Goal: Transaction & Acquisition: Purchase product/service

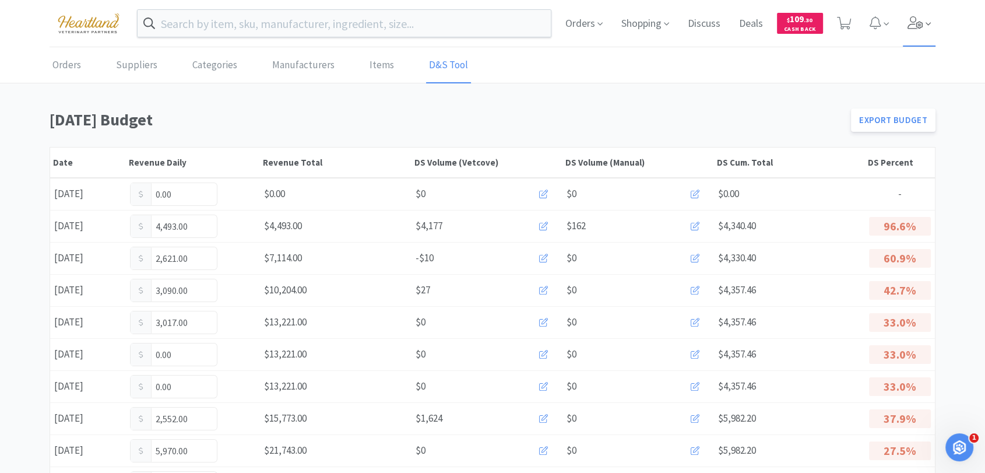
click at [912, 27] on icon at bounding box center [916, 22] width 16 height 13
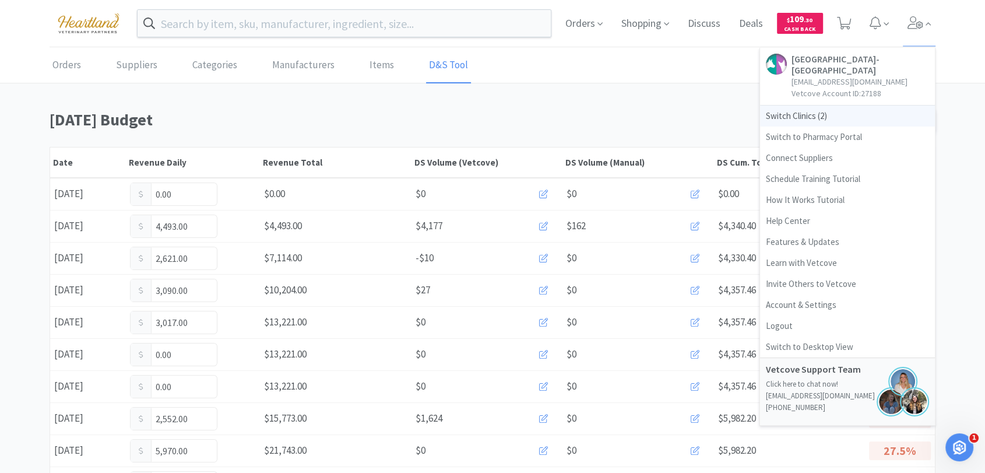
click at [802, 108] on span "Switch Clinics ( 2 )" at bounding box center [847, 116] width 175 height 21
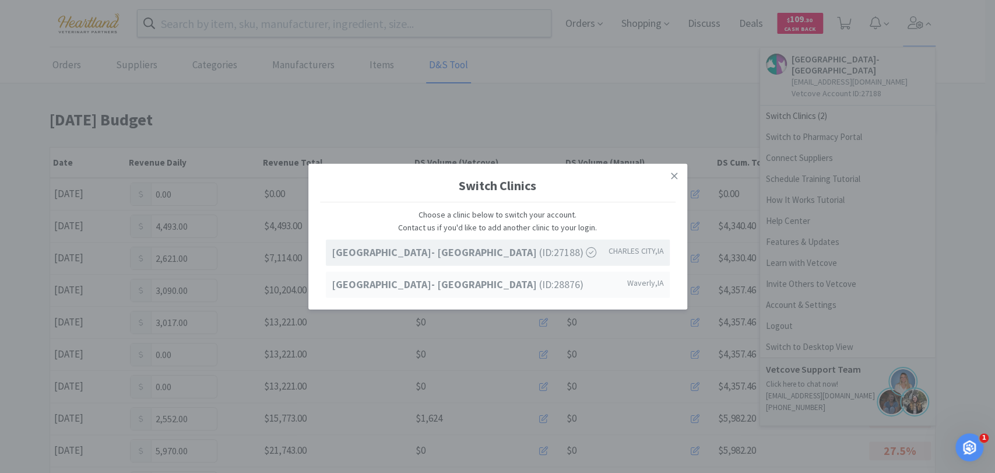
click at [476, 282] on strong "[GEOGRAPHIC_DATA]- [GEOGRAPHIC_DATA]" at bounding box center [436, 284] width 208 height 13
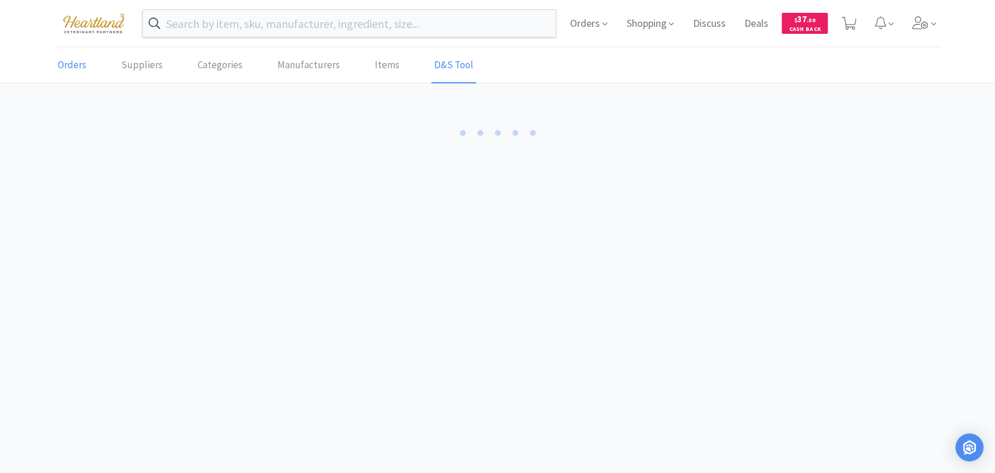
click at [83, 67] on link "Orders" at bounding box center [72, 66] width 34 height 36
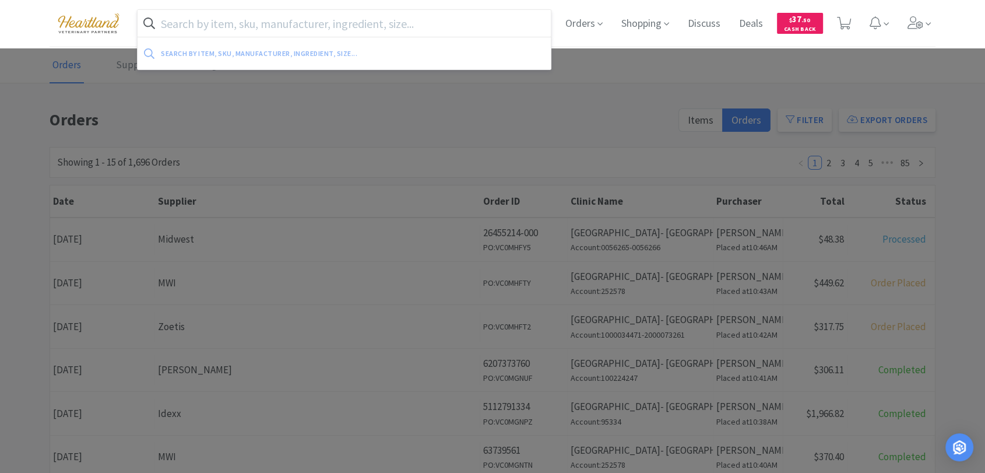
click at [278, 22] on input "text" at bounding box center [344, 23] width 413 height 27
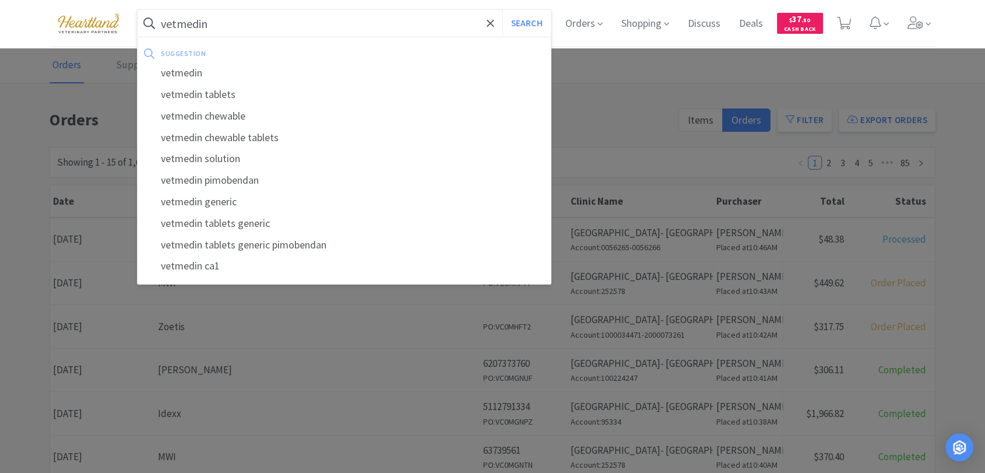
type input "vetmedin"
click at [503, 10] on button "Search" at bounding box center [527, 23] width 48 height 27
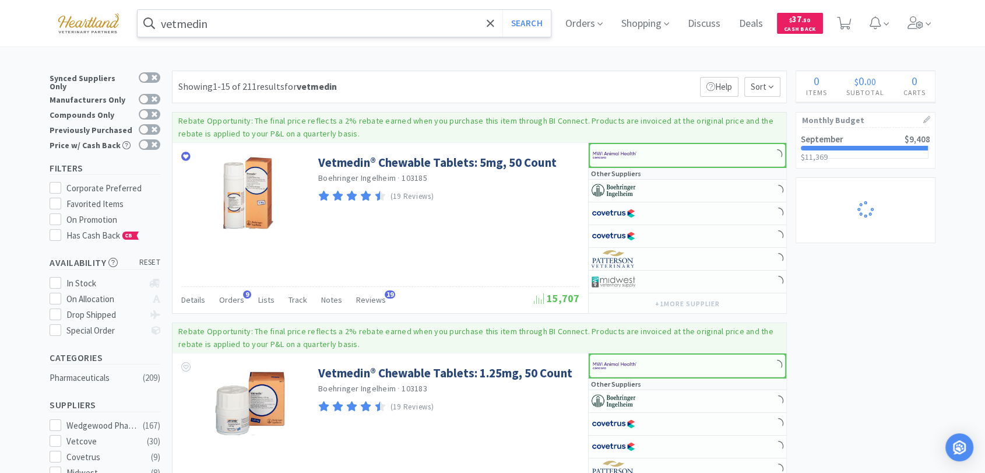
select select "1"
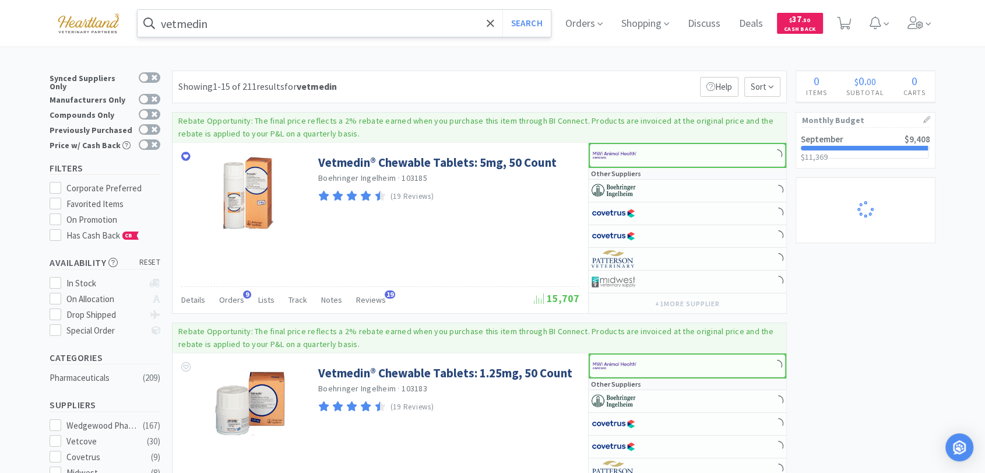
select select "1"
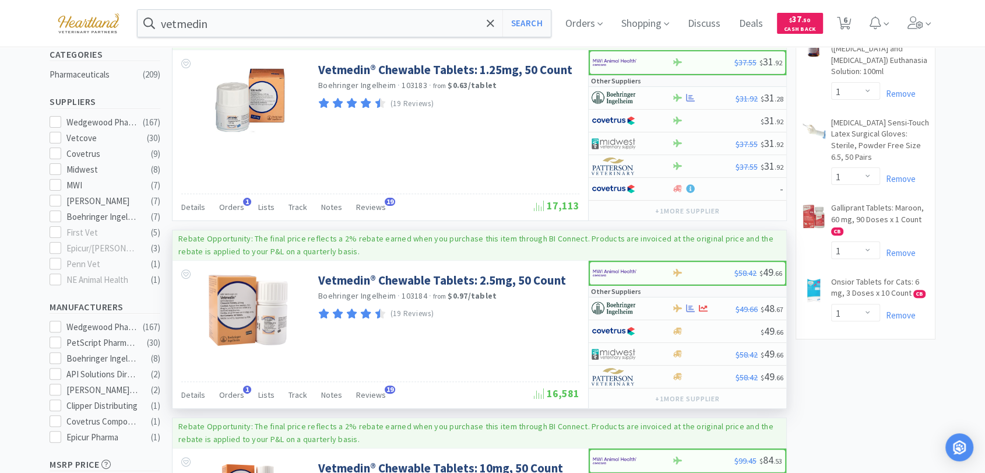
scroll to position [324, 0]
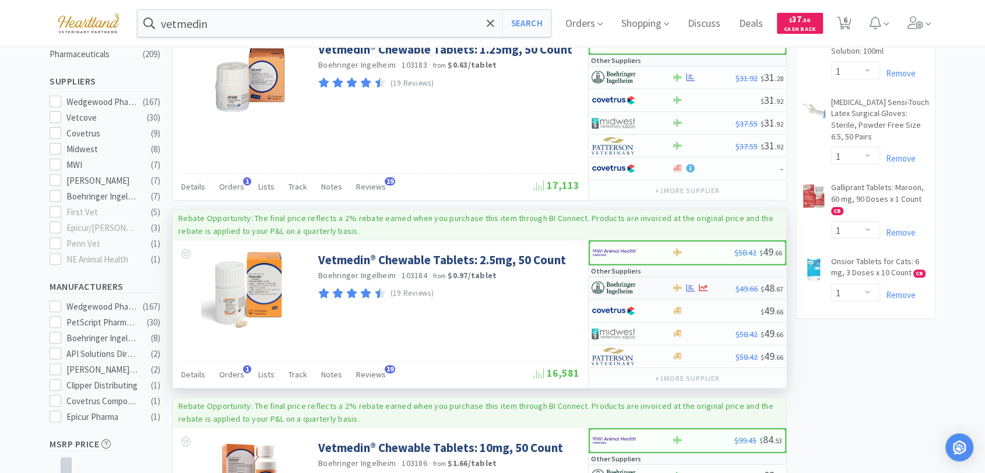
click at [611, 292] on img at bounding box center [614, 287] width 44 height 17
select select "1"
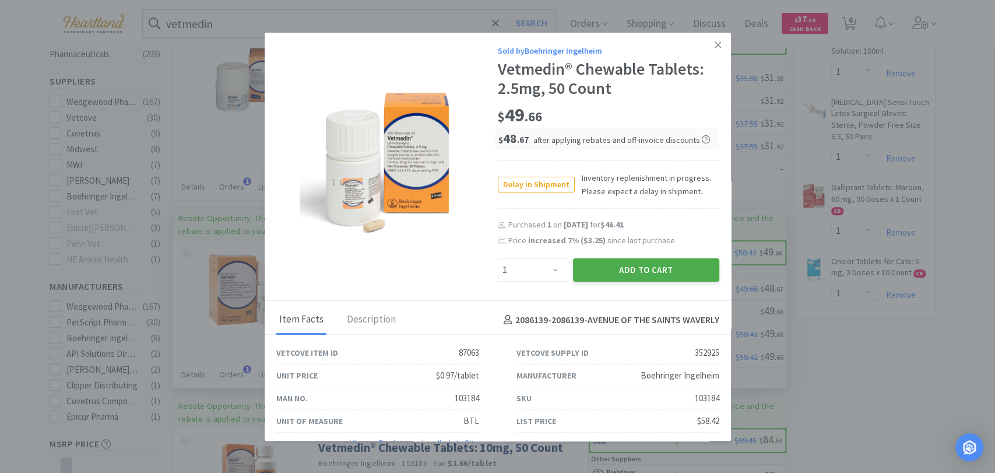
click at [592, 268] on button "Add to Cart" at bounding box center [646, 269] width 146 height 23
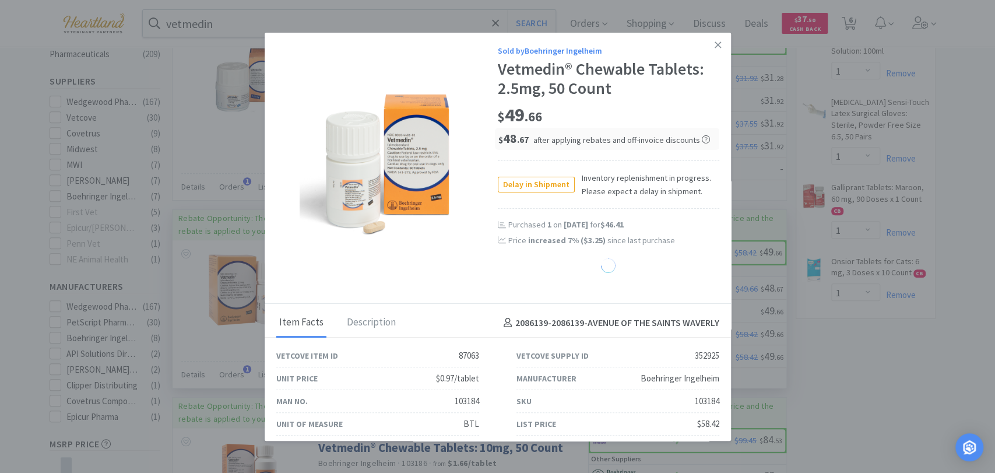
select select "1"
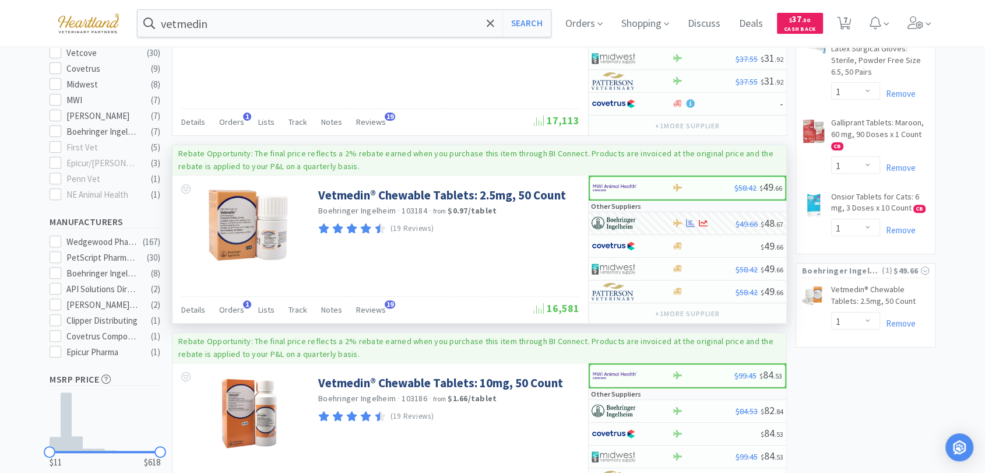
scroll to position [0, 0]
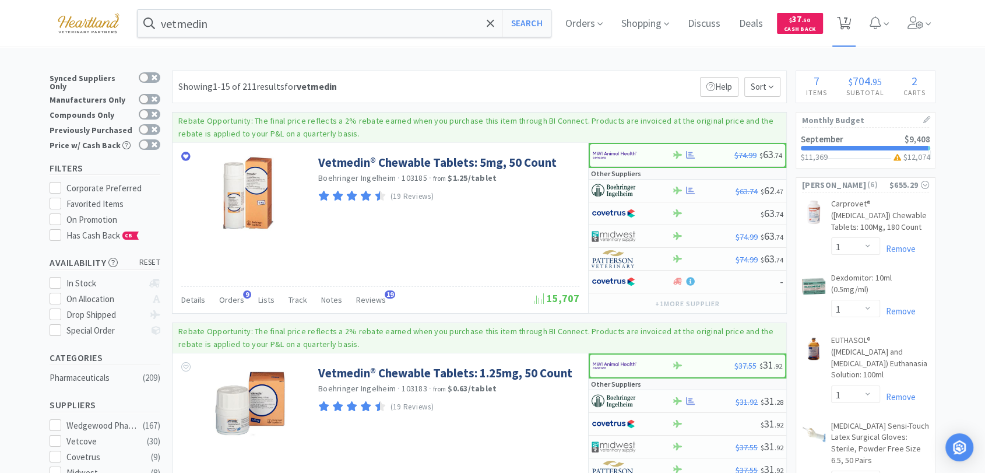
click at [848, 25] on span "7" at bounding box center [846, 20] width 4 height 47
select select "1"
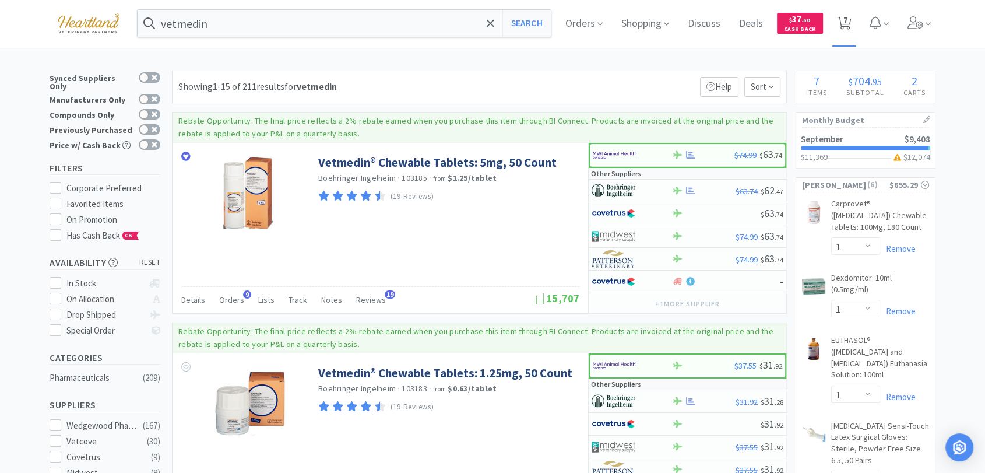
select select "1"
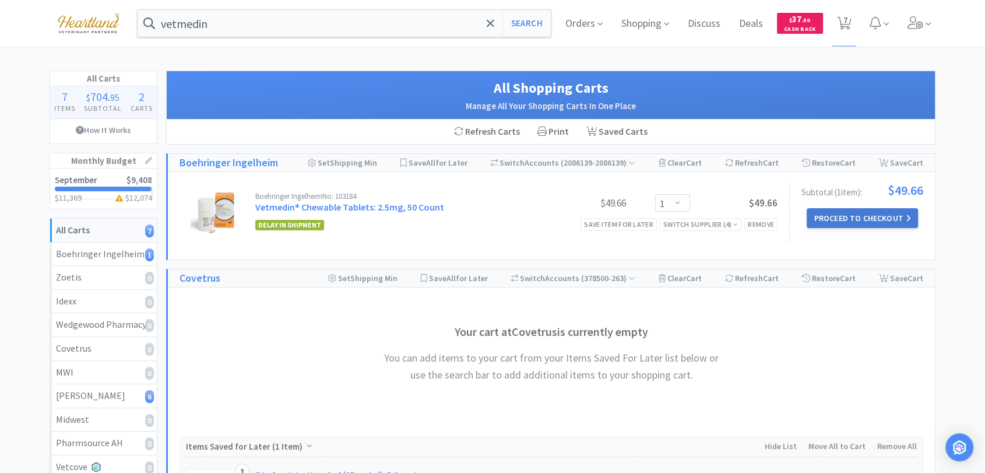
click at [835, 223] on button "Proceed to Checkout" at bounding box center [862, 218] width 111 height 20
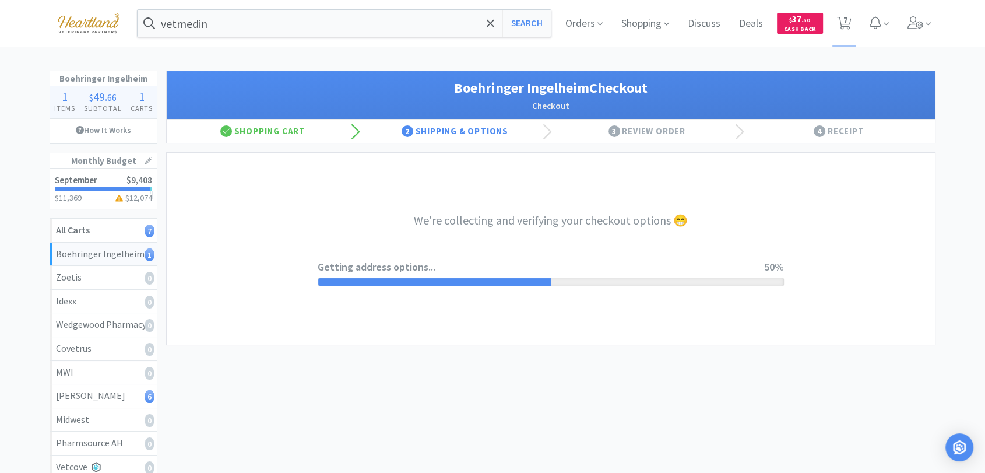
select select "invoice"
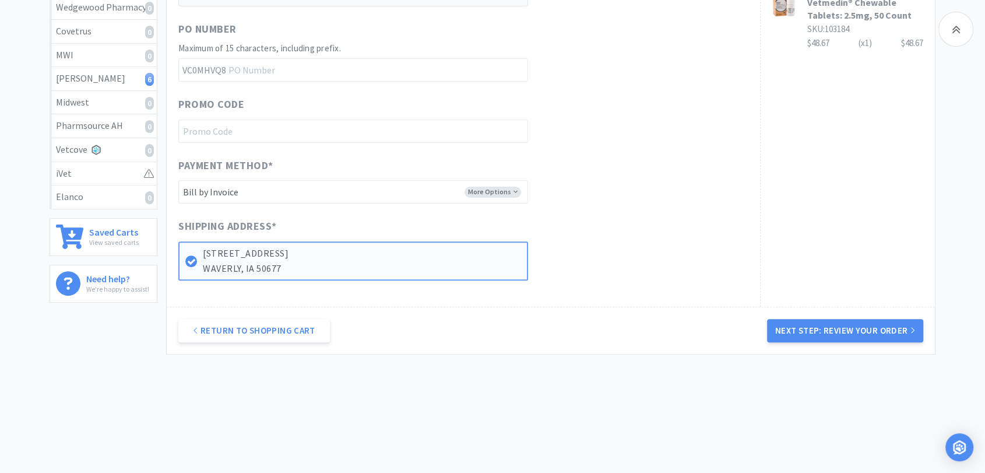
scroll to position [317, 0]
click at [900, 334] on button "Next Step: Review Your Order" at bounding box center [845, 330] width 156 height 23
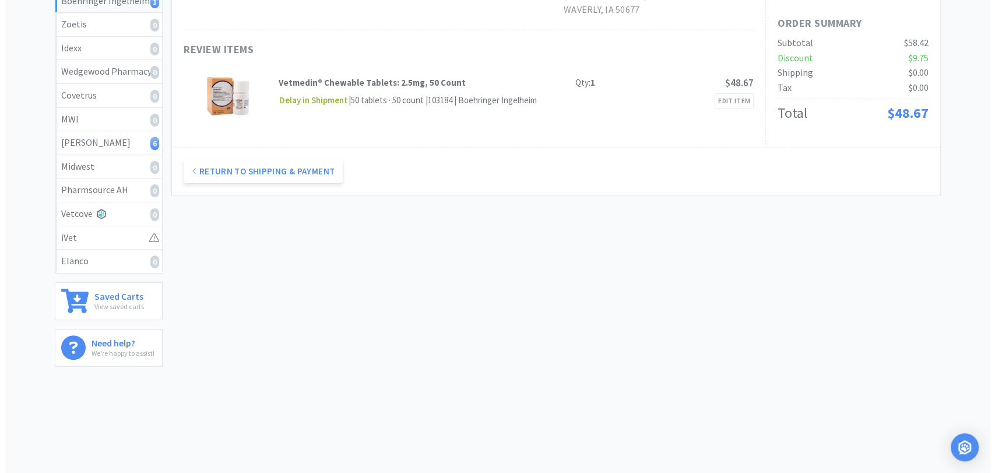
scroll to position [0, 0]
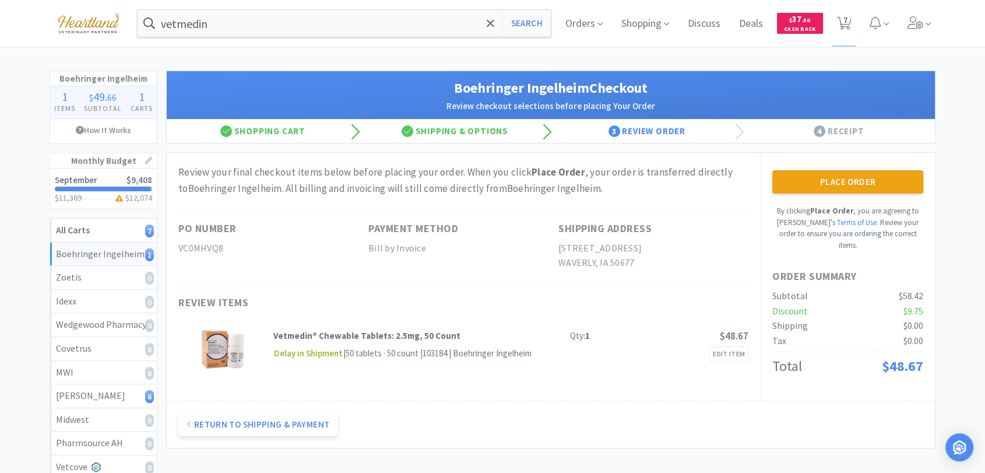
click at [835, 183] on button "Place Order" at bounding box center [847, 181] width 151 height 23
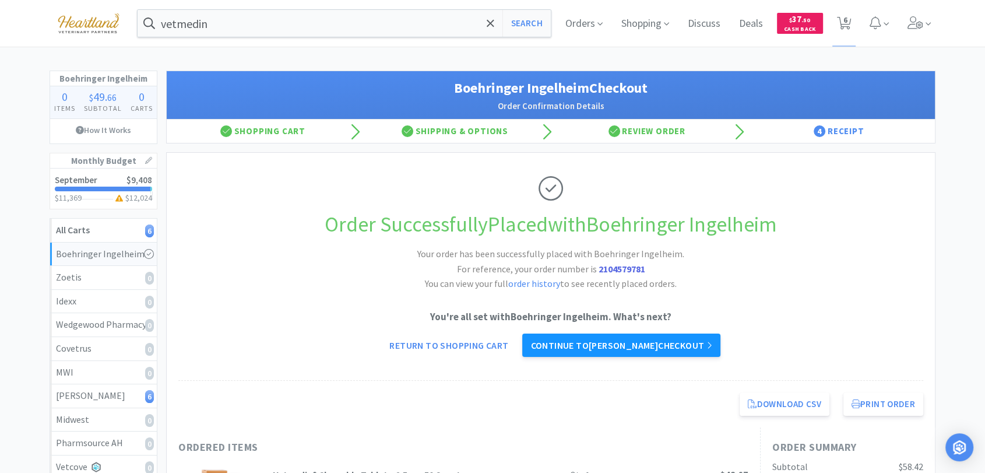
click at [673, 345] on link "Continue to [PERSON_NAME] checkout" at bounding box center [621, 344] width 198 height 23
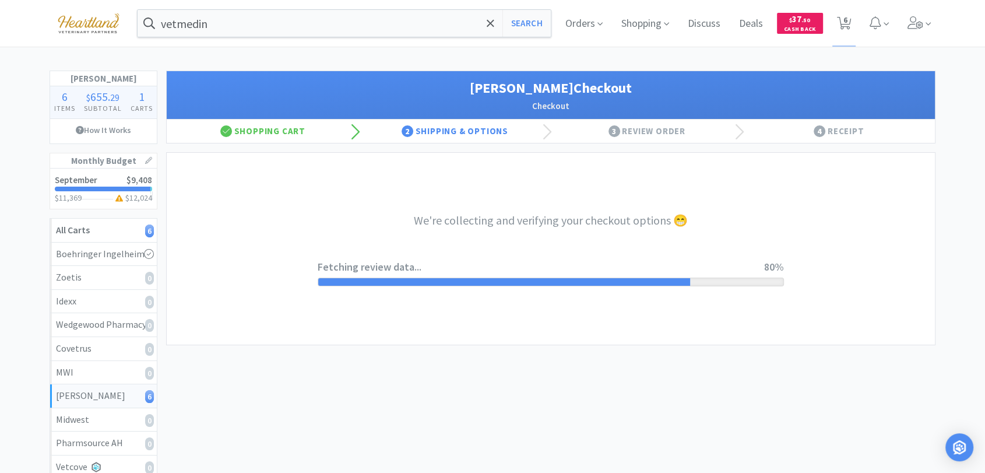
select select "1"
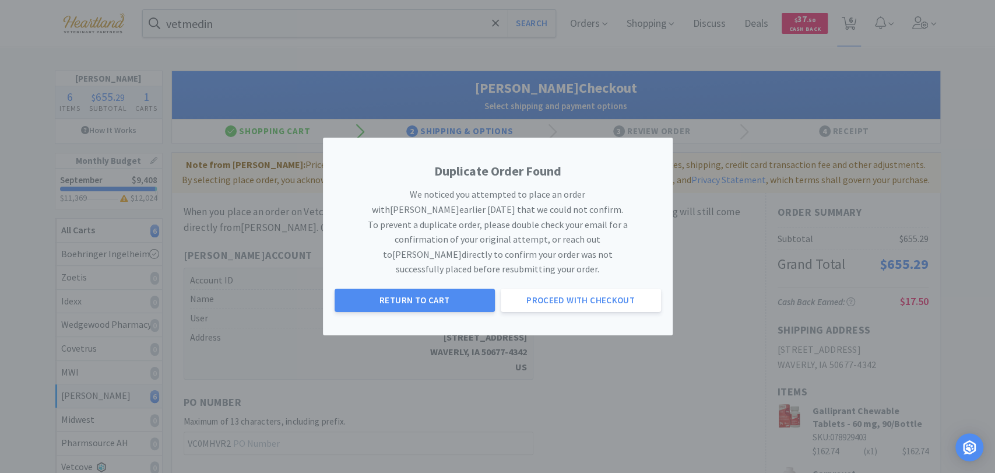
drag, startPoint x: 382, startPoint y: 261, endPoint x: 619, endPoint y: 264, distance: 236.7
click at [614, 264] on p "We noticed you attempted to place an order with [PERSON_NAME] earlier [DATE] th…" at bounding box center [498, 234] width 262 height 107
click at [620, 264] on p "We noticed you attempted to place an order with [PERSON_NAME] earlier [DATE] th…" at bounding box center [498, 234] width 262 height 107
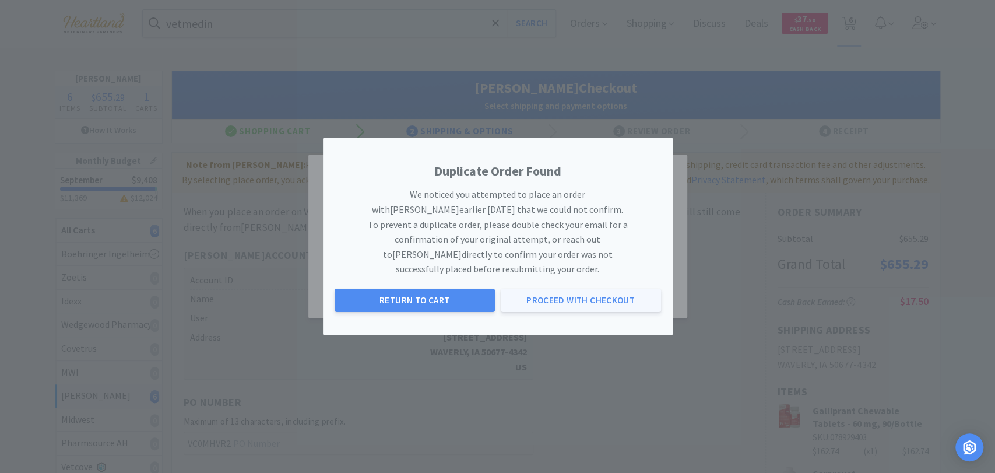
click at [625, 289] on button "Proceed with Checkout" at bounding box center [581, 300] width 160 height 23
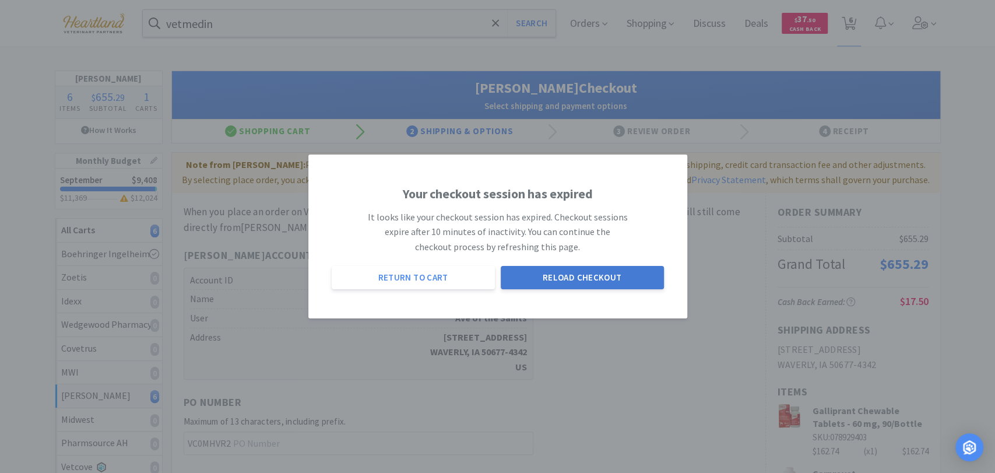
click at [532, 280] on button "Reload Checkout" at bounding box center [582, 277] width 163 height 23
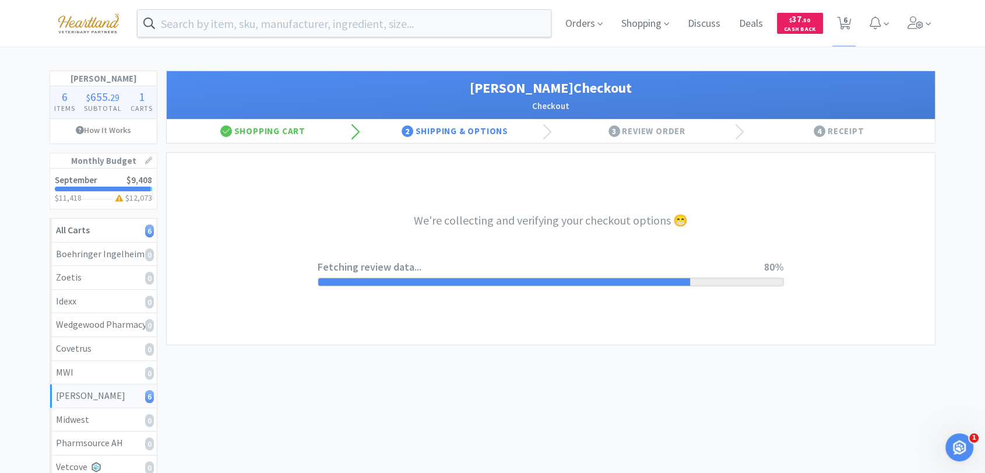
select select "1"
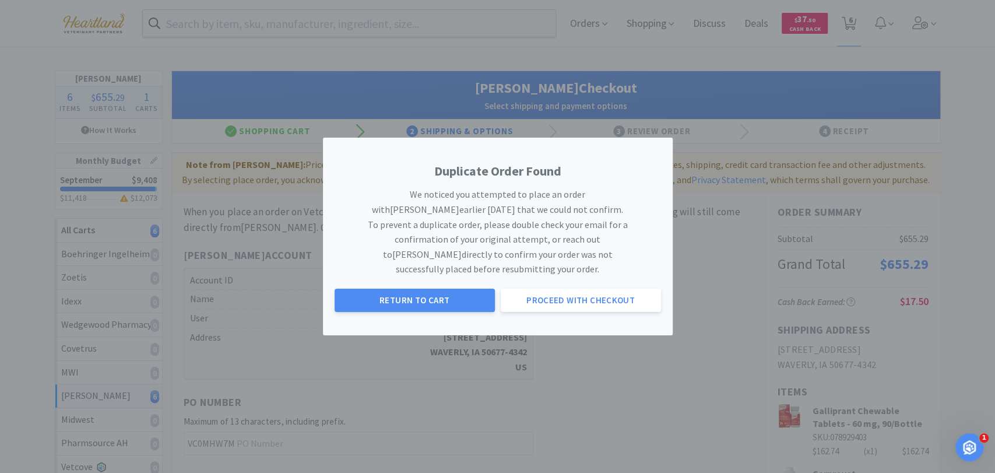
click at [491, 363] on div "Duplicate Order Found We noticed you attempted to place an order with [PERSON_N…" at bounding box center [497, 236] width 995 height 473
click at [430, 289] on button "Return to Cart" at bounding box center [415, 300] width 160 height 23
select select "1"
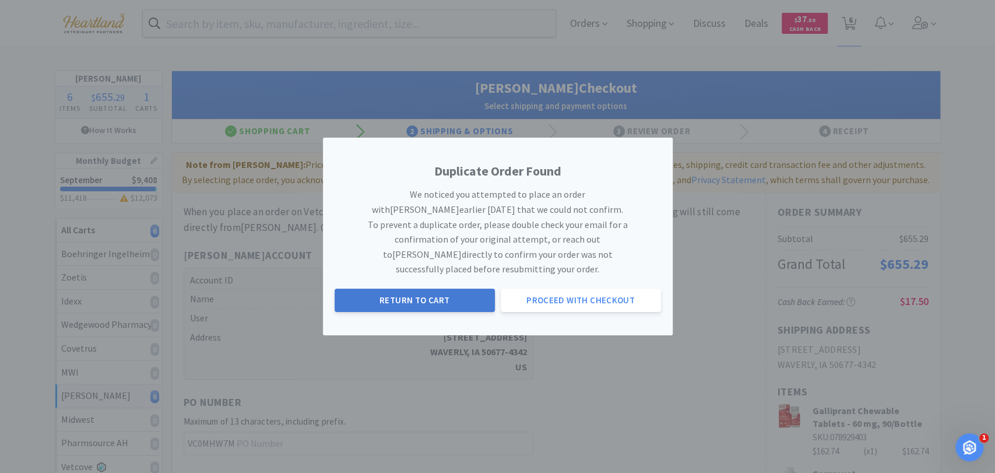
select select "1"
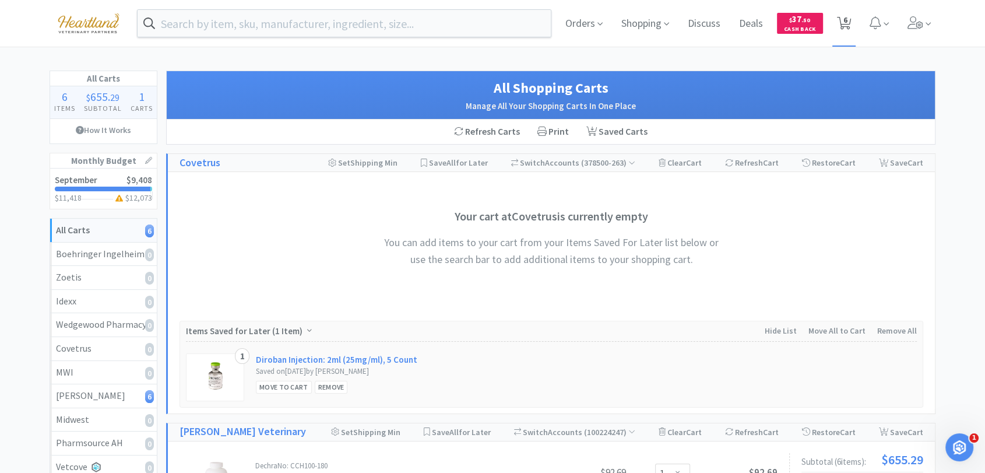
click at [848, 27] on icon at bounding box center [844, 23] width 15 height 13
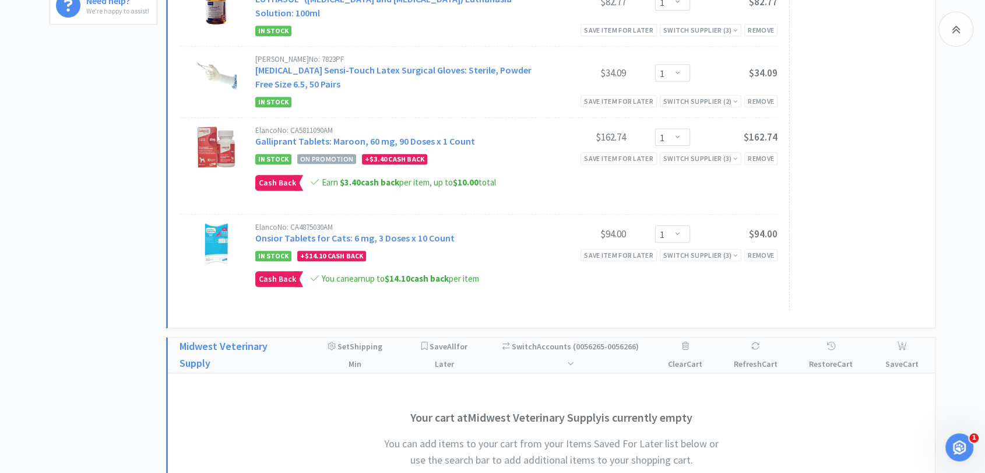
scroll to position [466, 0]
